Goal: Information Seeking & Learning: Learn about a topic

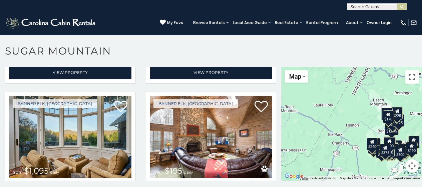
scroll to position [1034, 0]
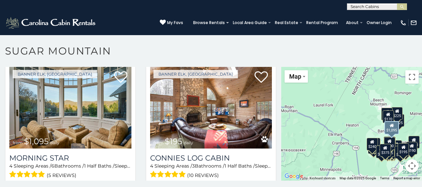
click at [65, 79] on img at bounding box center [70, 107] width 122 height 82
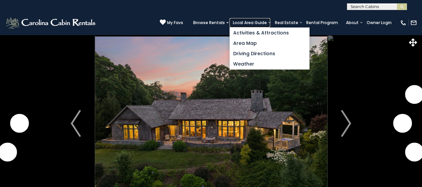
click at [248, 21] on link "Local Area Guide" at bounding box center [250, 22] width 41 height 9
